Goal: Communication & Community: Answer question/provide support

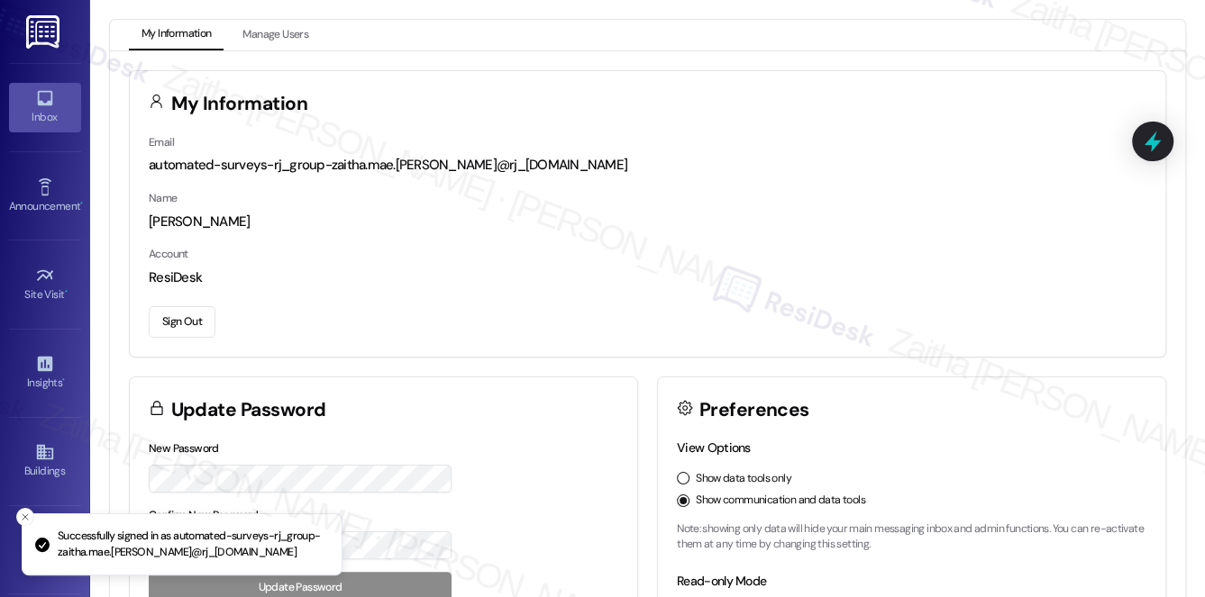
click at [45, 104] on icon at bounding box center [44, 98] width 15 height 15
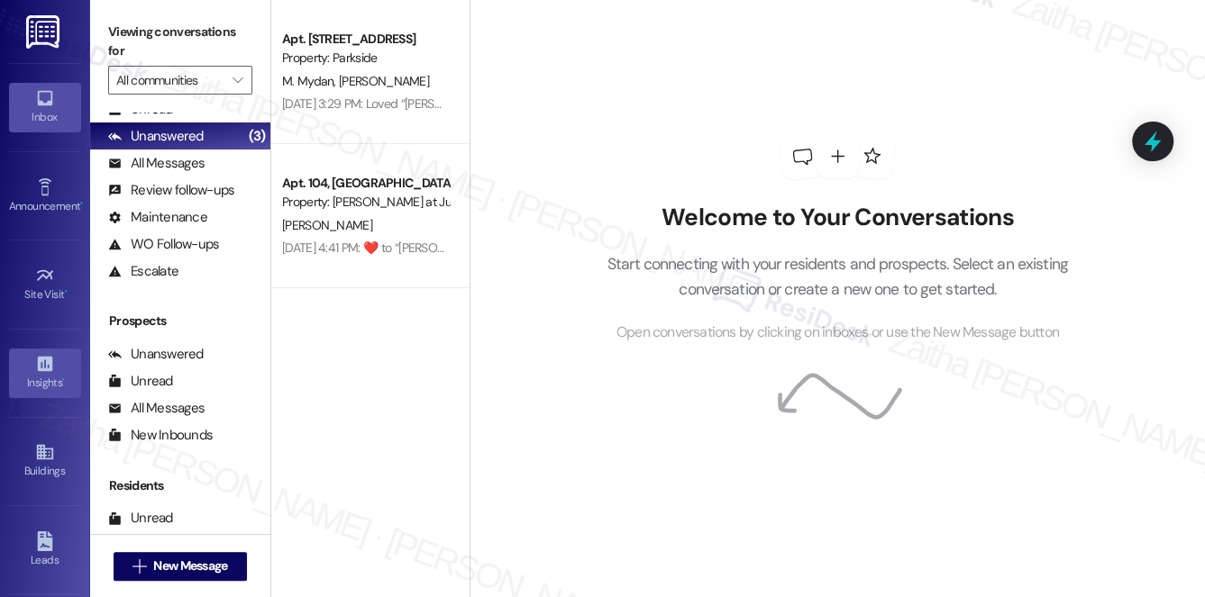
scroll to position [81, 0]
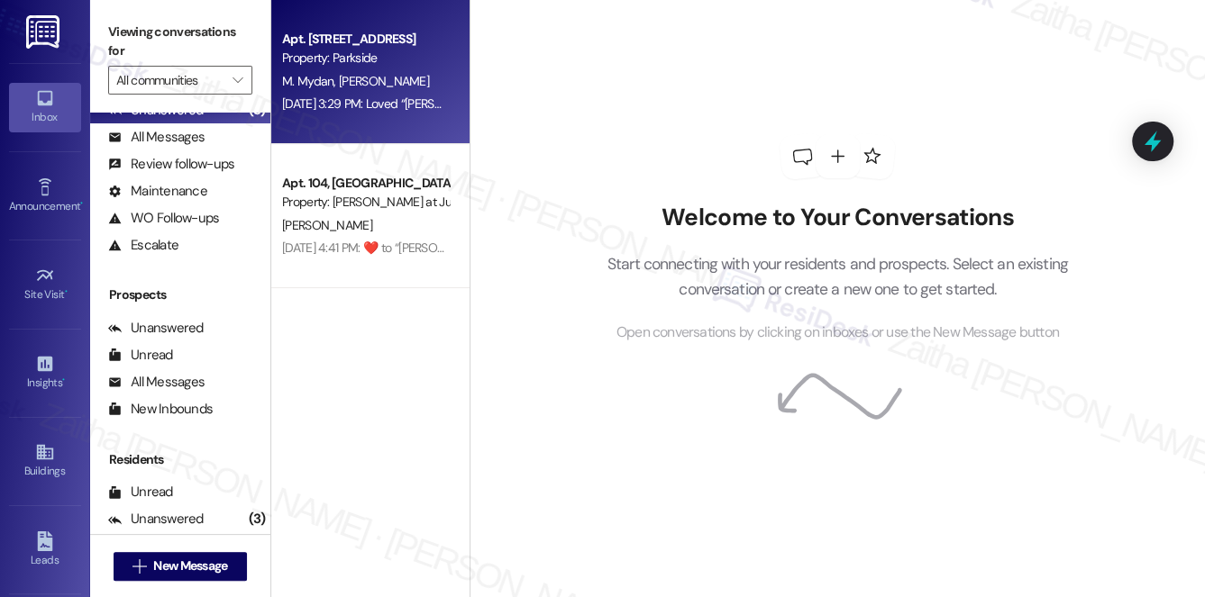
click at [332, 123] on div "Apt. [STREET_ADDRESS] Property: Parkside M. [PERSON_NAME] [DATE] 3:29 PM: Loved…" at bounding box center [370, 72] width 198 height 144
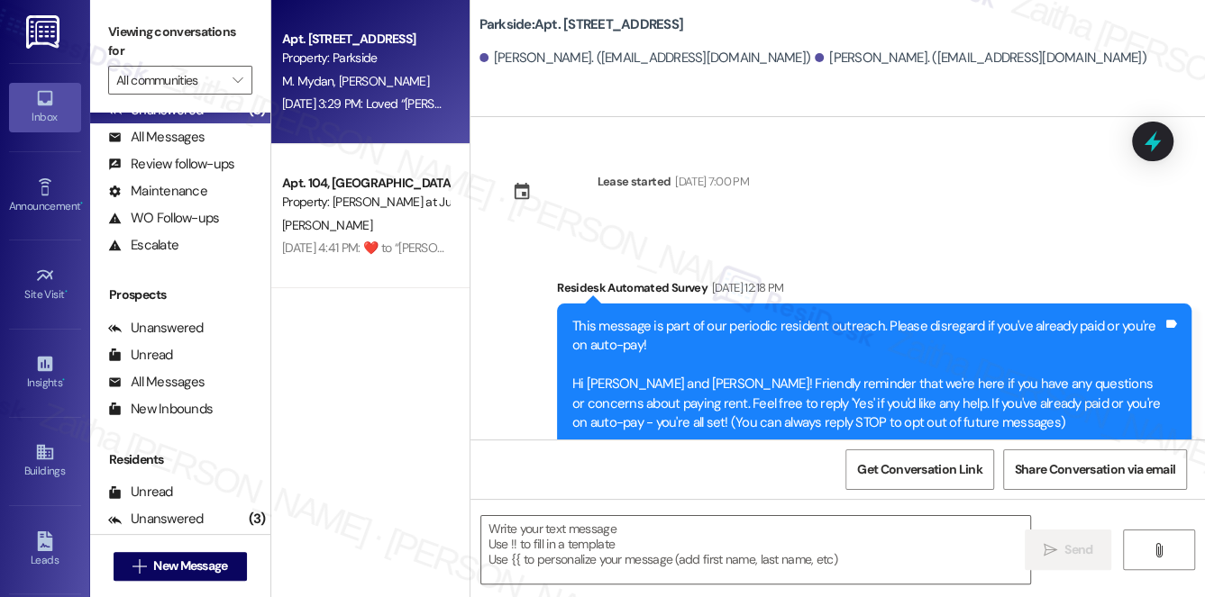
type textarea "Fetching suggested responses. Please feel free to read through the conversation…"
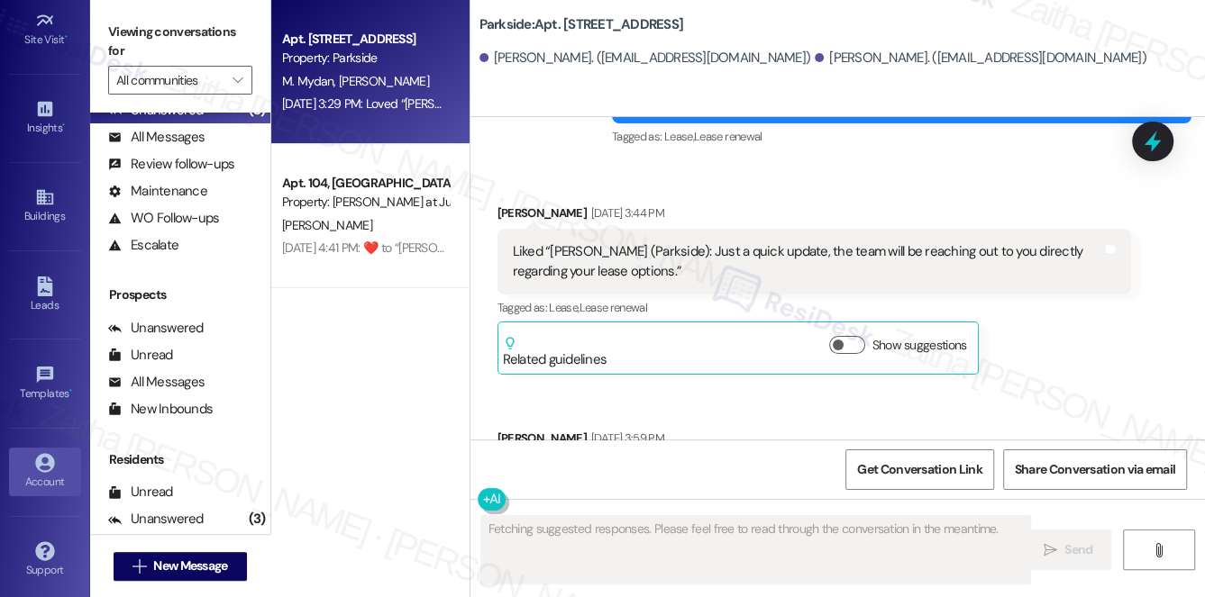
scroll to position [20327, 0]
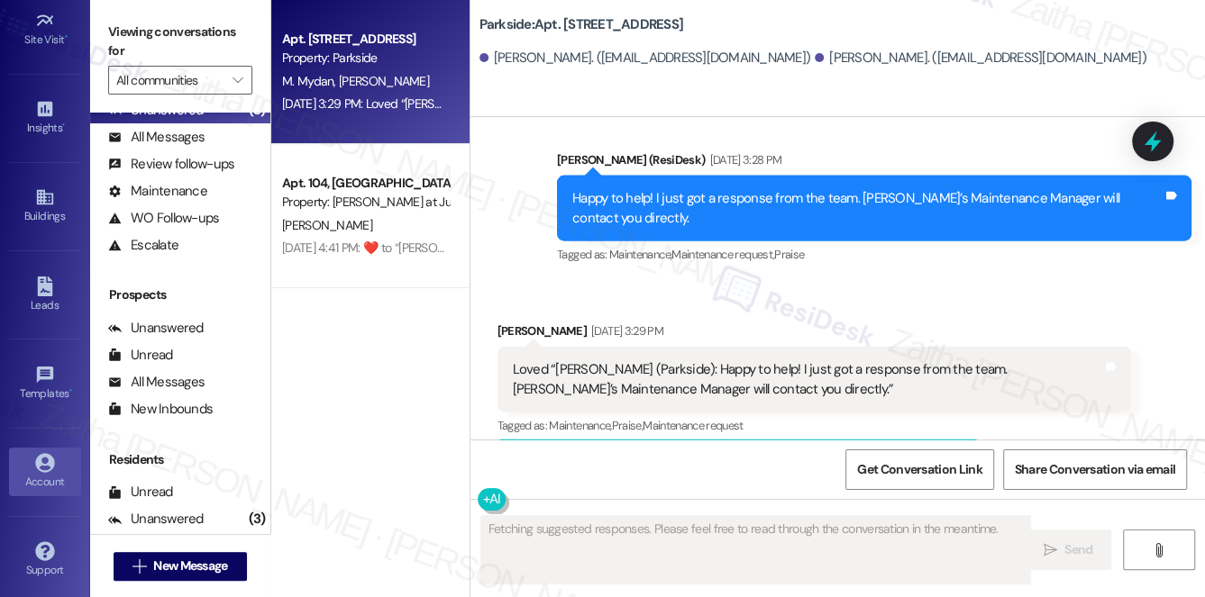
click at [47, 466] on icon at bounding box center [45, 463] width 20 height 20
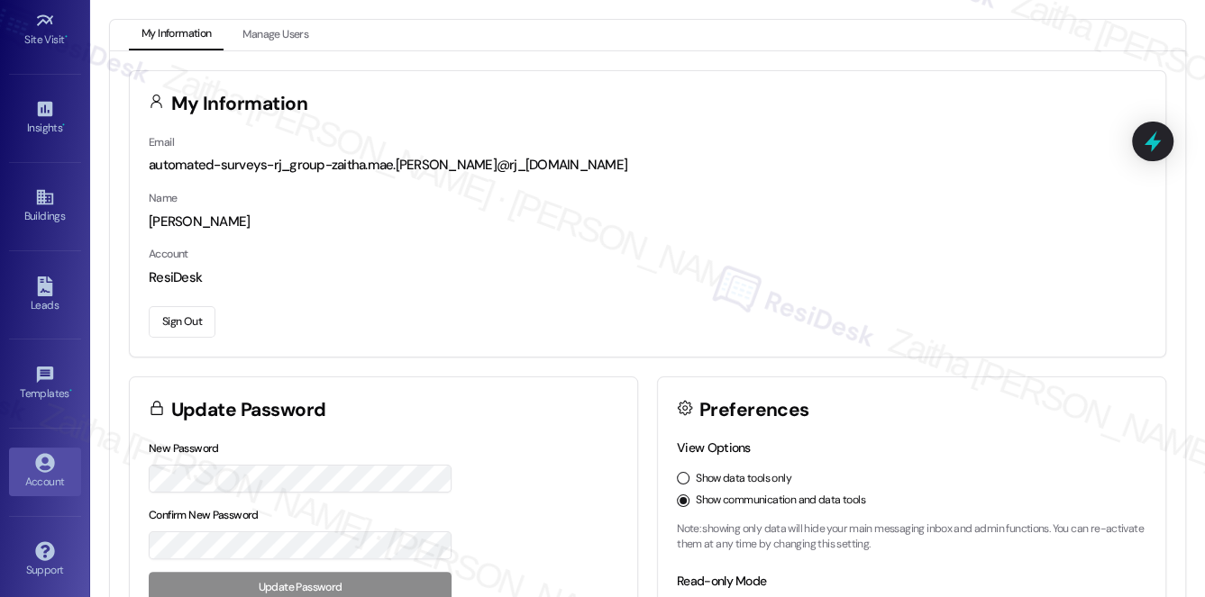
click at [181, 315] on button "Sign Out" at bounding box center [182, 322] width 67 height 32
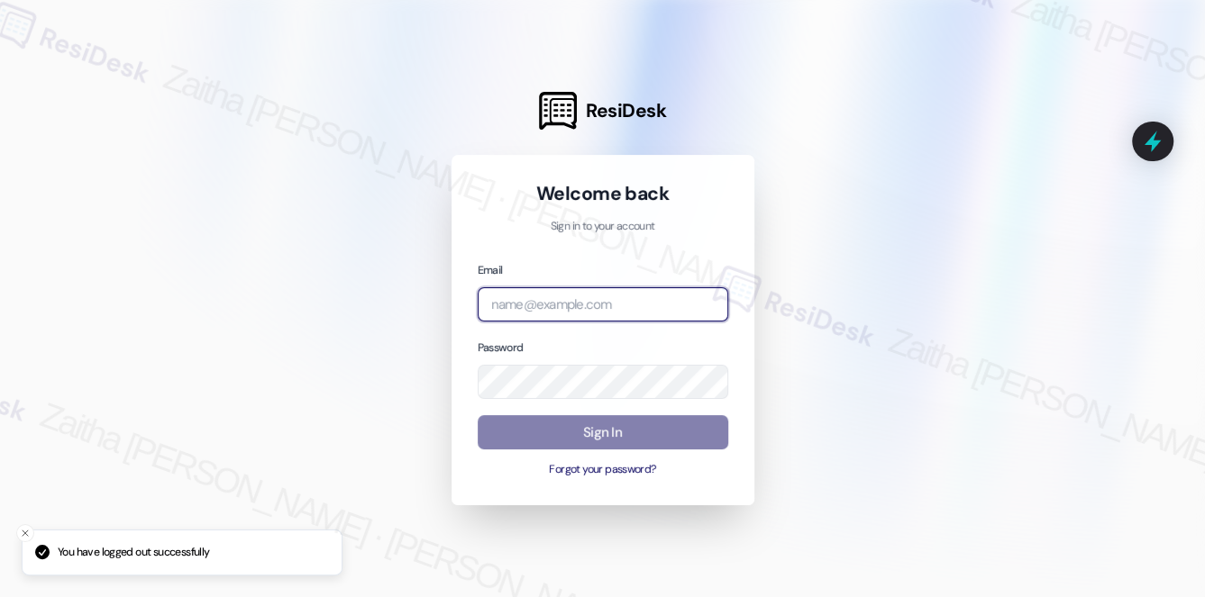
click at [605, 303] on input "email" at bounding box center [603, 304] width 250 height 35
click at [0, 596] on com-1password-button at bounding box center [0, 597] width 0 height 0
click at [571, 311] on input "grant" at bounding box center [603, 304] width 250 height 35
drag, startPoint x: 539, startPoint y: 298, endPoint x: 446, endPoint y: 302, distance: 92.9
click at [446, 302] on div "ResiDesk Welcome back Sign in to your account Email grant Password Sign In Forg…" at bounding box center [602, 298] width 1205 height 597
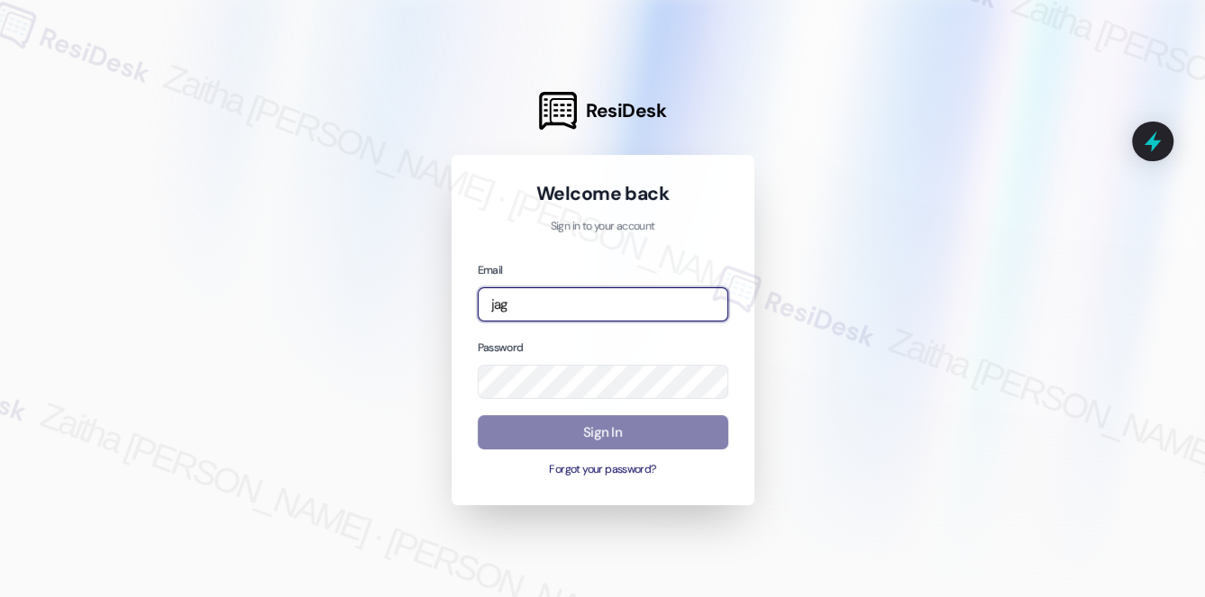
click at [0, 596] on com-1password-button at bounding box center [0, 597] width 0 height 0
click at [552, 301] on input "jag" at bounding box center [603, 304] width 250 height 35
type input "[EMAIL_ADDRESS][PERSON_NAME][DOMAIN_NAME]"
